Goal: Check status: Check status

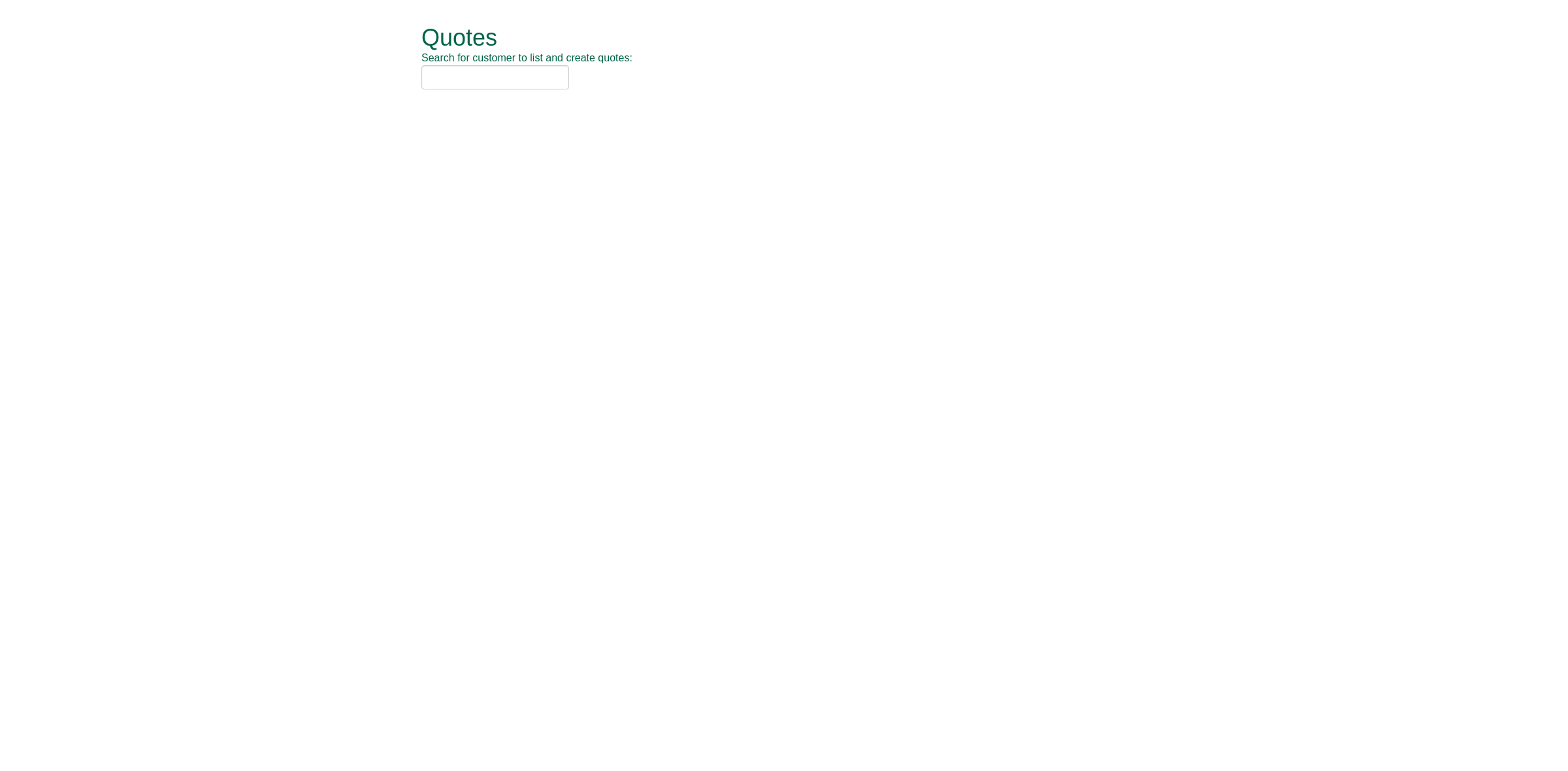
click at [468, 80] on input "text" at bounding box center [495, 77] width 147 height 24
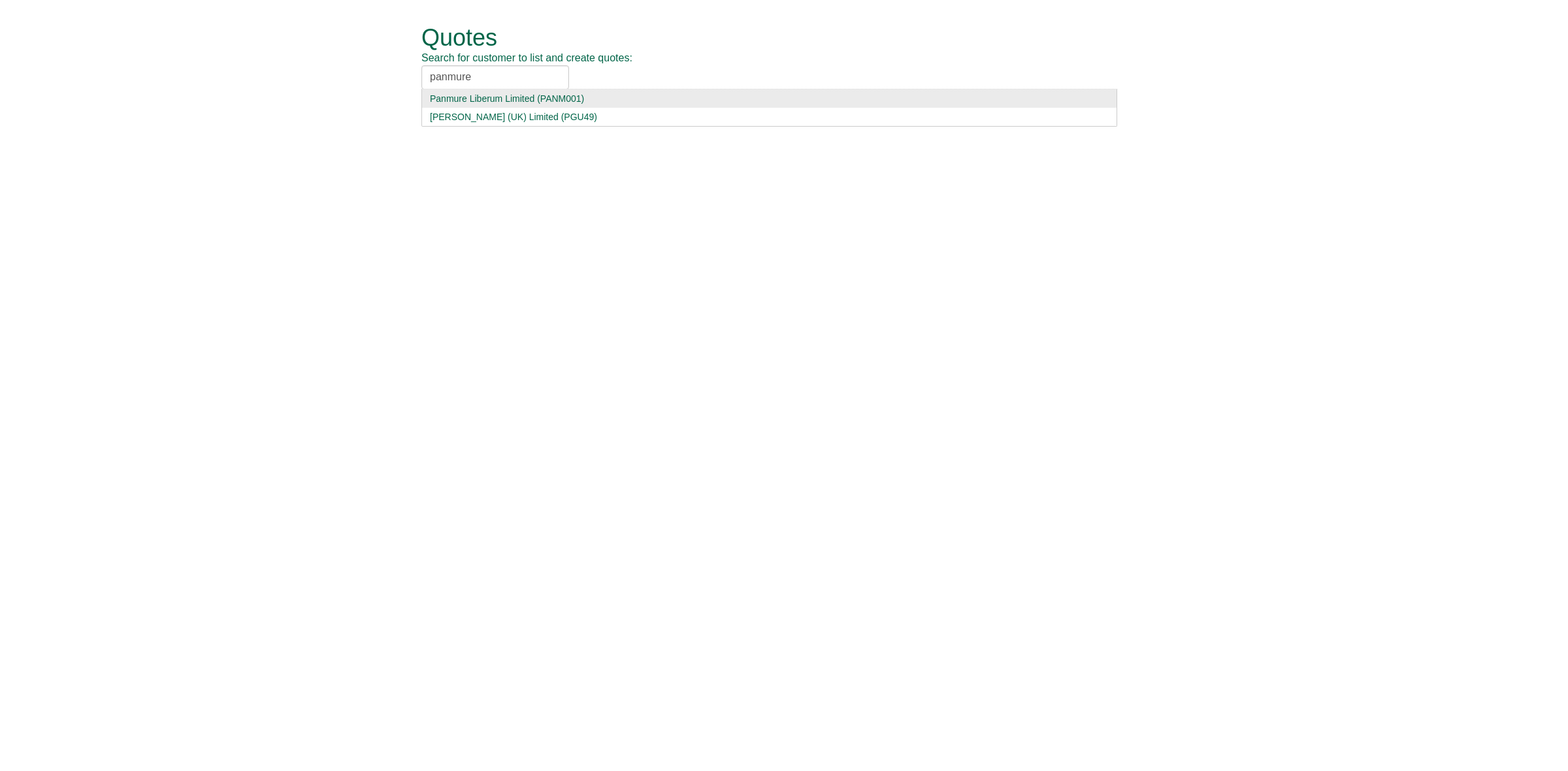
type input "panmure"
click at [498, 98] on div "Panmure Liberum Limited (PANM001)" at bounding box center [769, 99] width 679 height 13
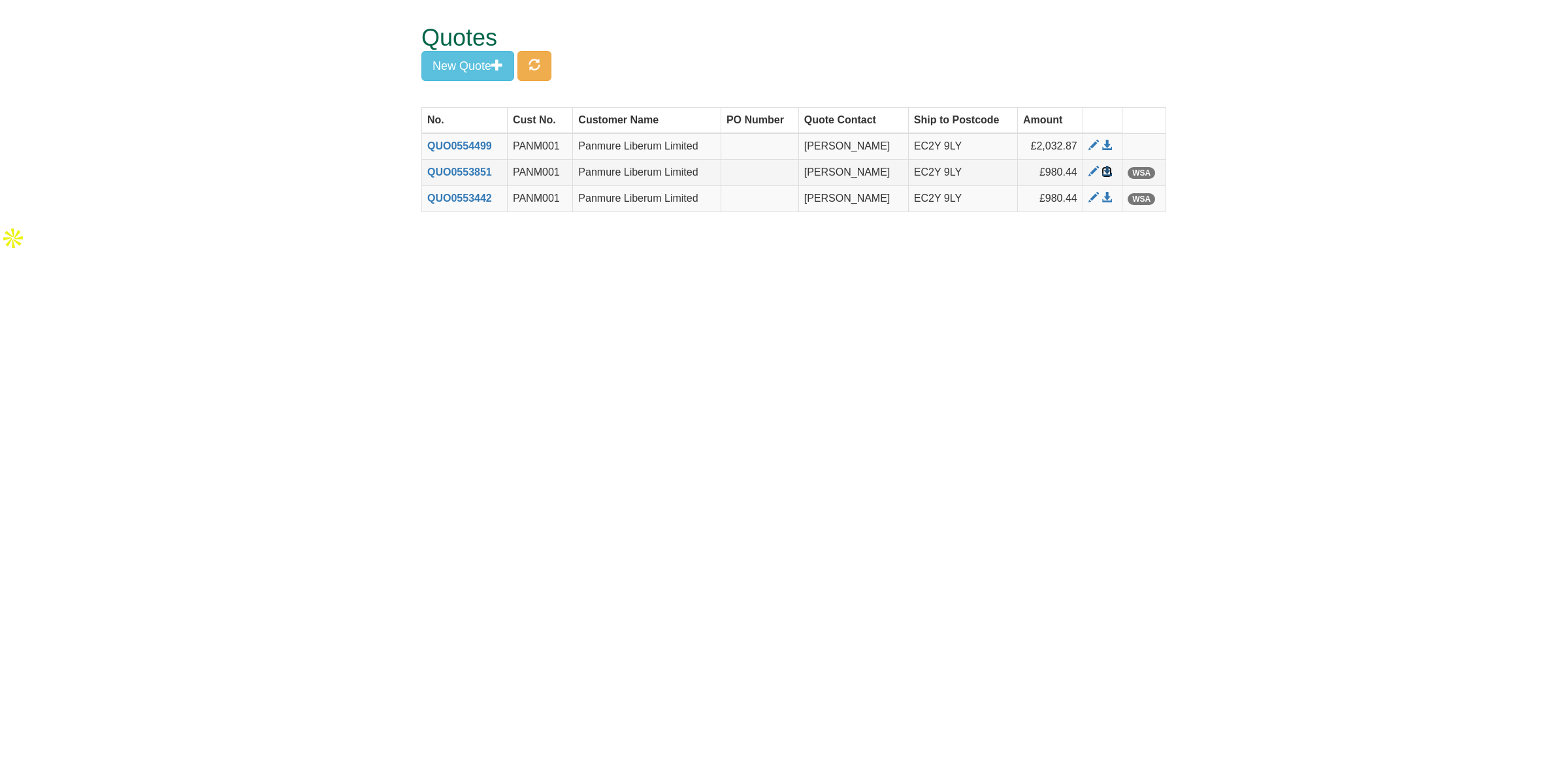
click at [1103, 172] on span at bounding box center [1107, 172] width 10 height 10
click at [1103, 194] on span at bounding box center [1107, 198] width 10 height 10
click at [1088, 145] on span at bounding box center [1093, 146] width 10 height 10
click at [1092, 170] on span at bounding box center [1093, 172] width 10 height 10
click at [1088, 200] on span at bounding box center [1093, 198] width 10 height 10
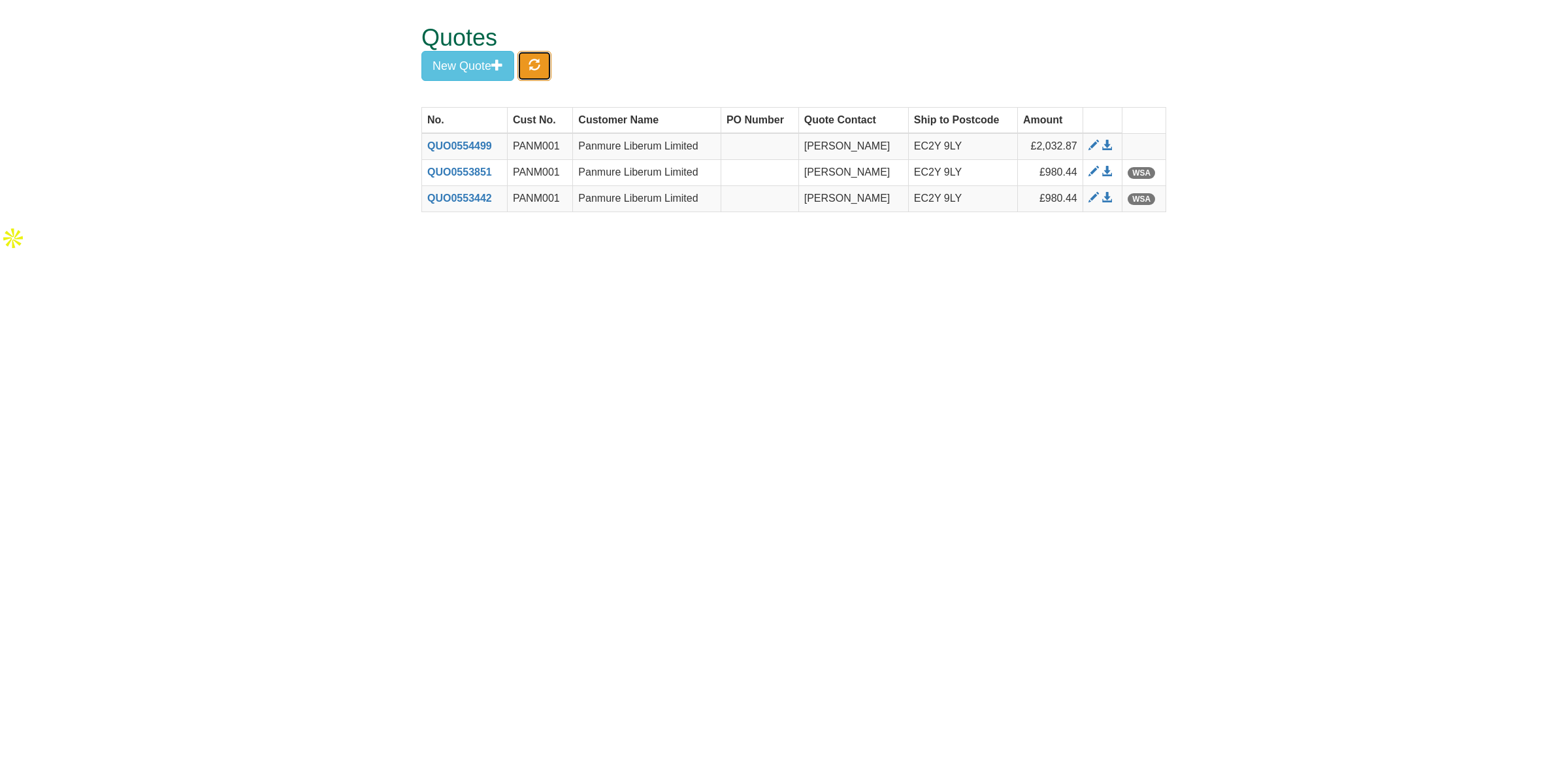
click at [539, 72] on button "button" at bounding box center [534, 66] width 34 height 30
click at [1109, 172] on span at bounding box center [1107, 172] width 10 height 10
click at [1105, 201] on span at bounding box center [1107, 198] width 10 height 10
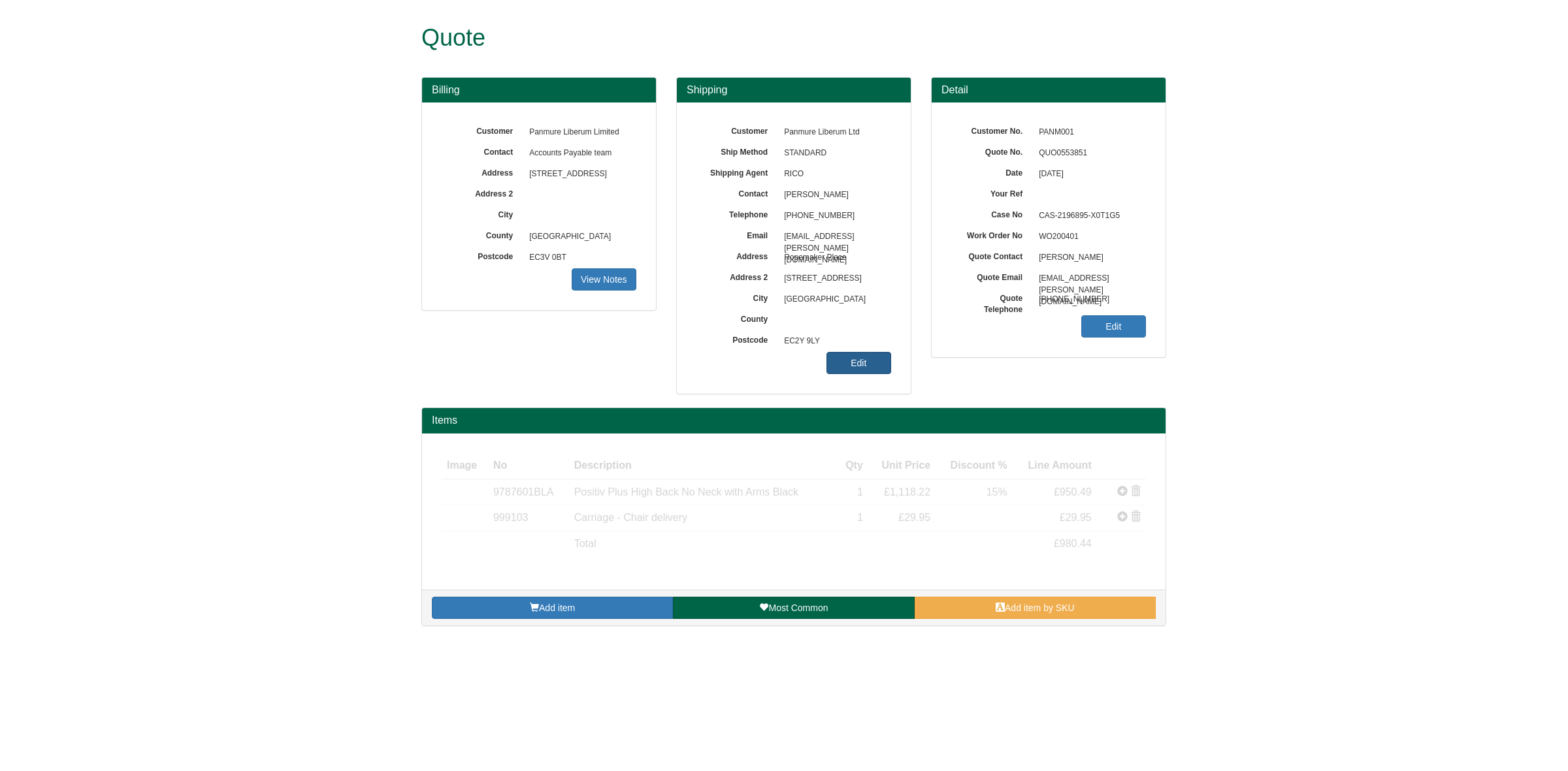
click at [863, 359] on link "Edit" at bounding box center [859, 363] width 65 height 22
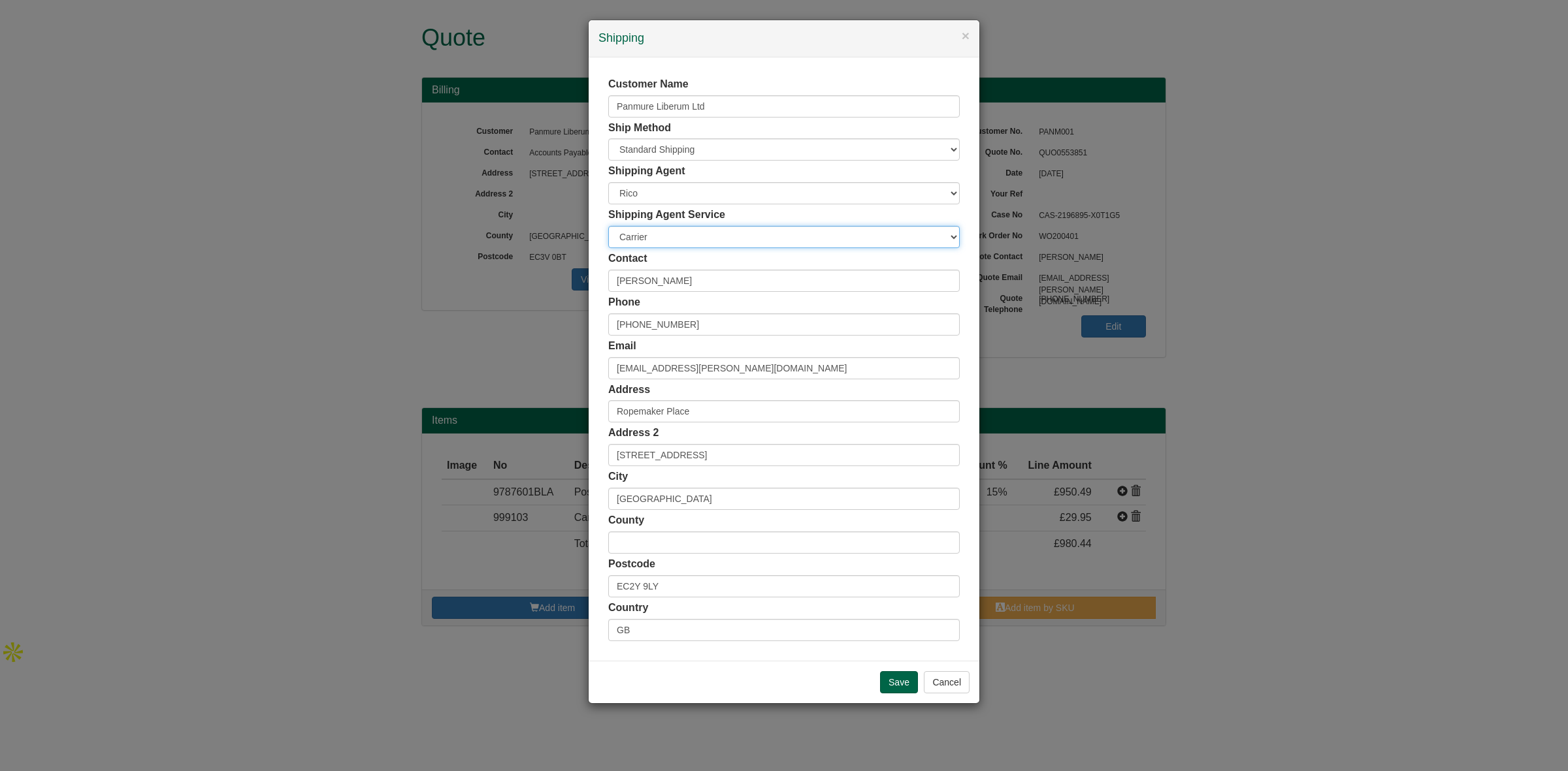
click at [668, 236] on select "Carrier White Glove" at bounding box center [784, 237] width 351 height 22
select select "TS-DELASS"
click at [609, 226] on select "Carrier White Glove" at bounding box center [784, 237] width 351 height 22
click at [895, 683] on input "Save" at bounding box center [898, 683] width 38 height 22
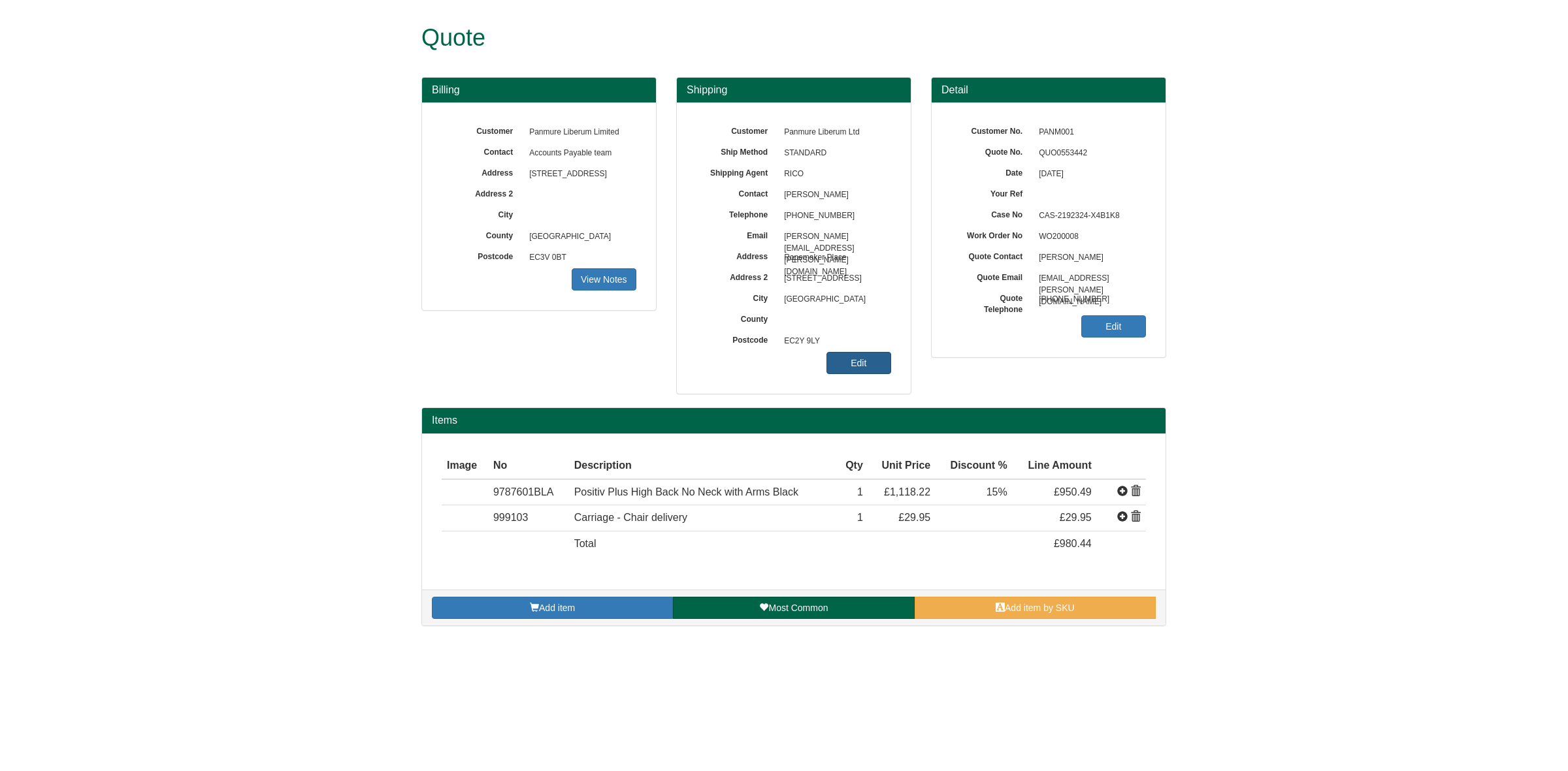
click at [870, 374] on link "Edit" at bounding box center [859, 363] width 65 height 22
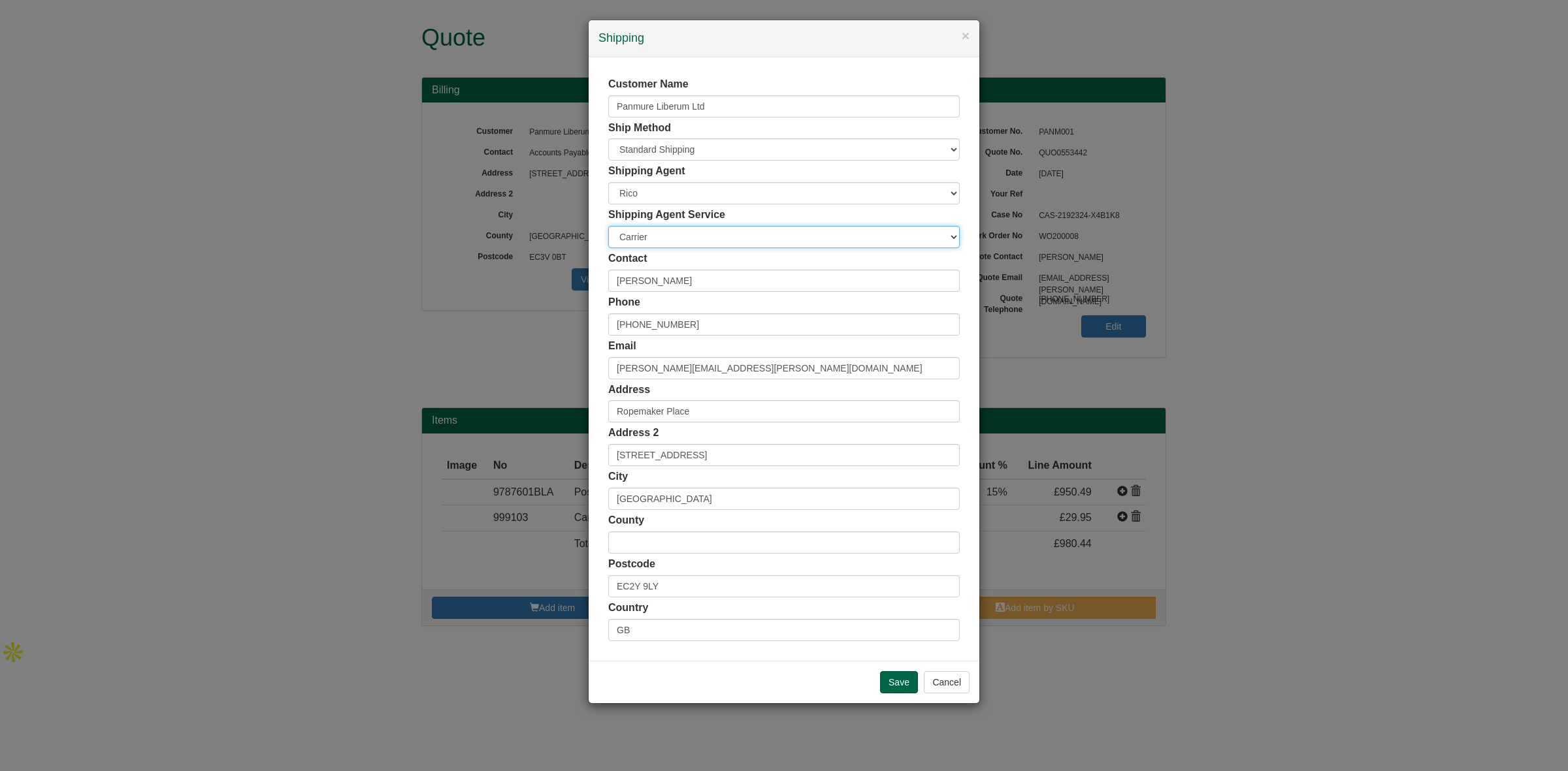
click at [673, 242] on select "Carrier White Glove" at bounding box center [784, 237] width 351 height 22
select select "TS-DELASS"
click at [609, 226] on select "Carrier White Glove" at bounding box center [784, 237] width 351 height 22
click at [898, 686] on input "Save" at bounding box center [898, 683] width 38 height 22
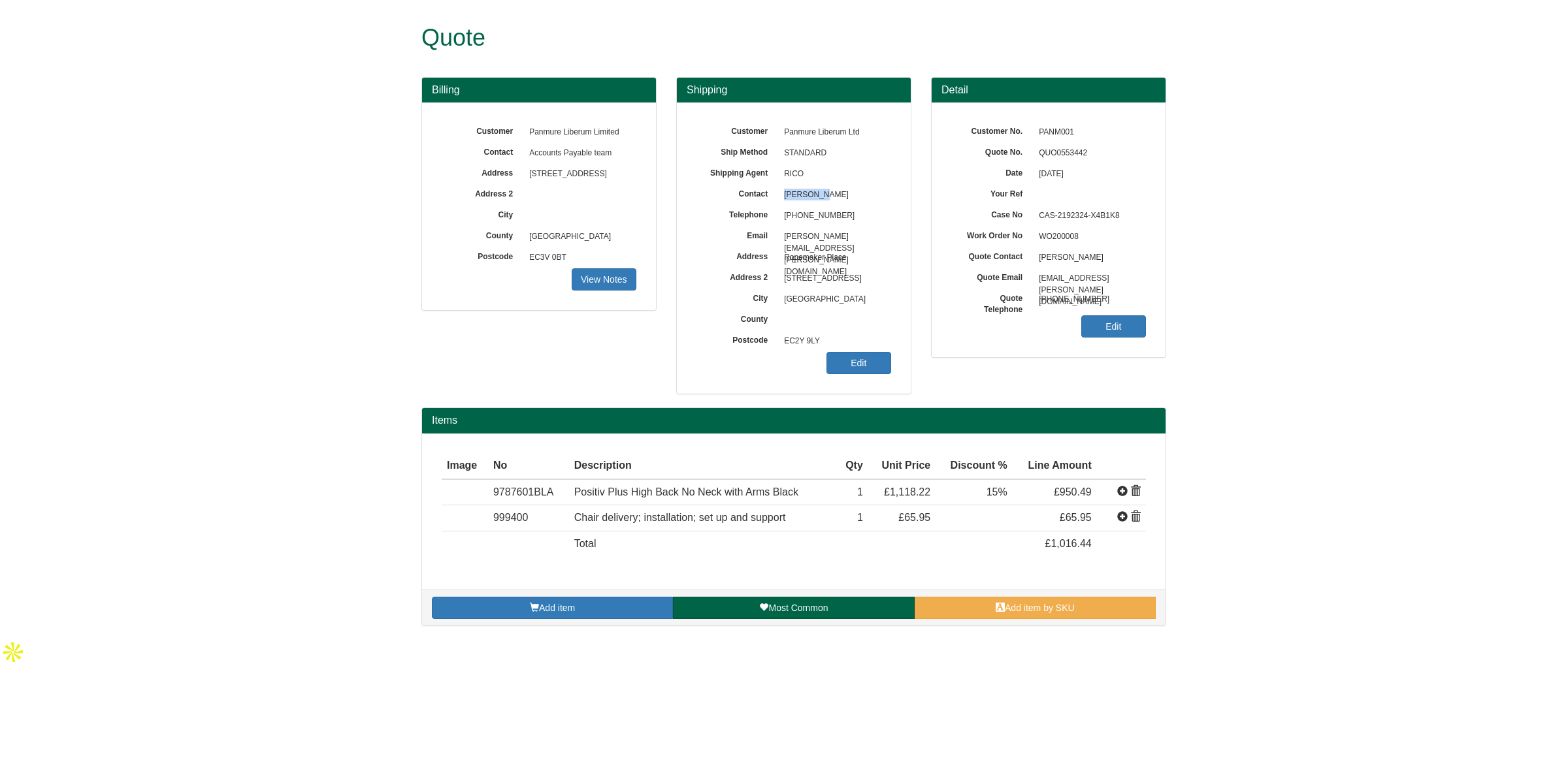
drag, startPoint x: 823, startPoint y: 196, endPoint x: 781, endPoint y: 200, distance: 42.2
click at [781, 200] on span "[PERSON_NAME]" at bounding box center [834, 195] width 113 height 21
copy span "[PERSON_NAME]"
click at [1096, 151] on span "QUO0553442" at bounding box center [1089, 153] width 113 height 21
drag, startPoint x: 827, startPoint y: 194, endPoint x: 781, endPoint y: 198, distance: 46.2
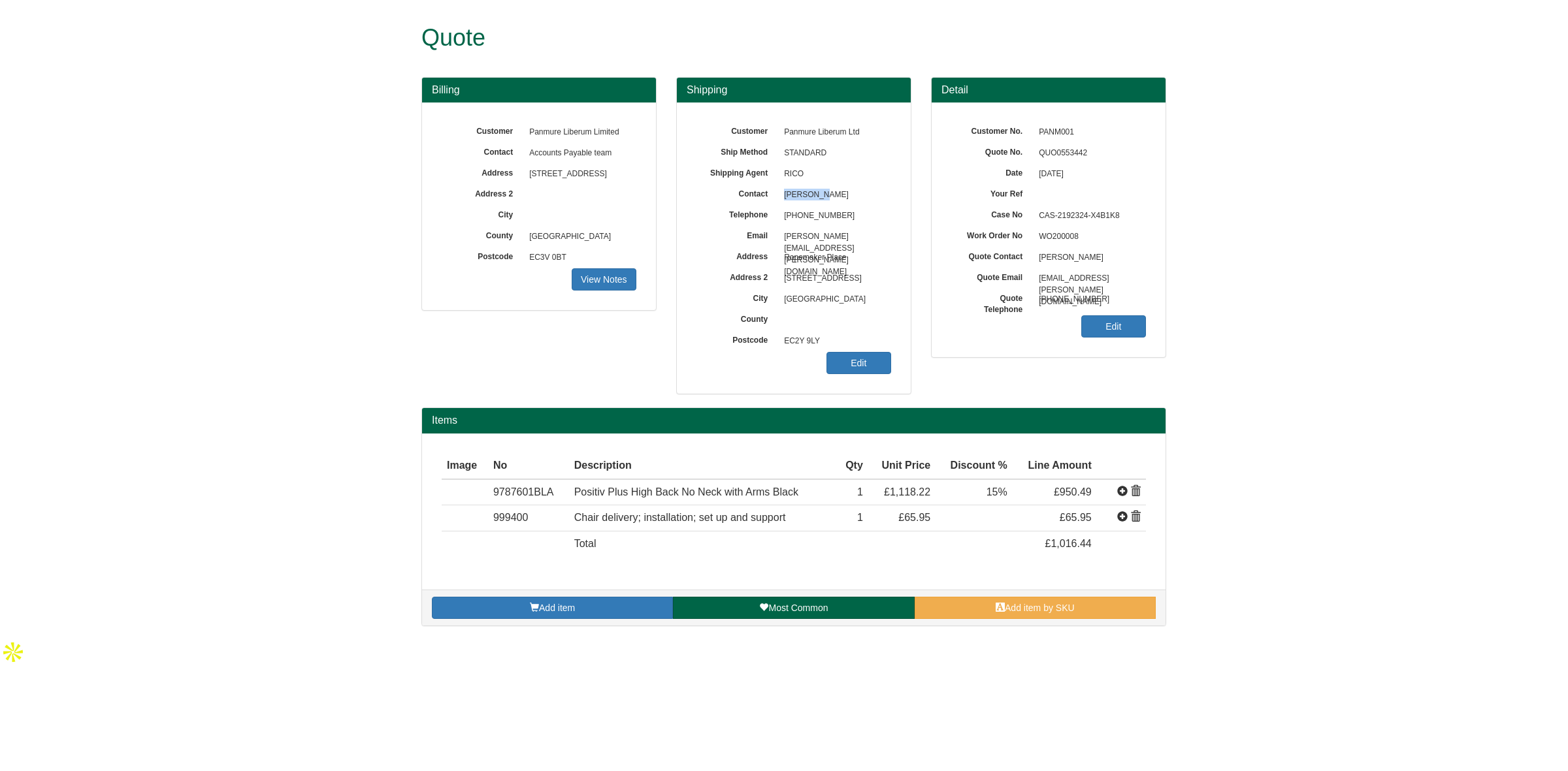
click at [781, 198] on span "[PERSON_NAME]" at bounding box center [834, 195] width 113 height 21
copy span "[PERSON_NAME]"
